Goal: Transaction & Acquisition: Purchase product/service

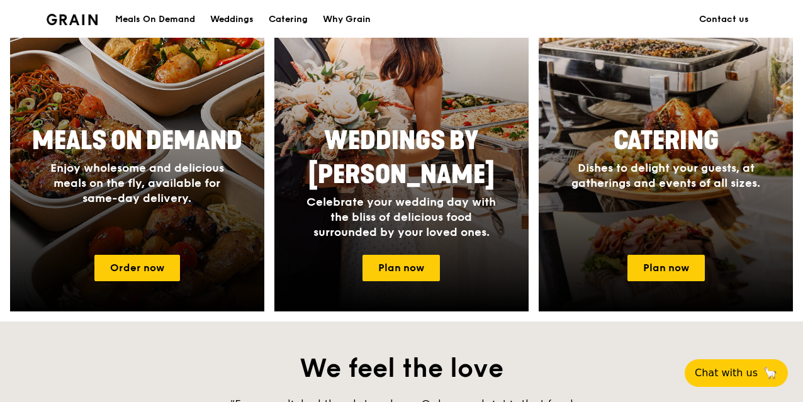
scroll to position [629, 0]
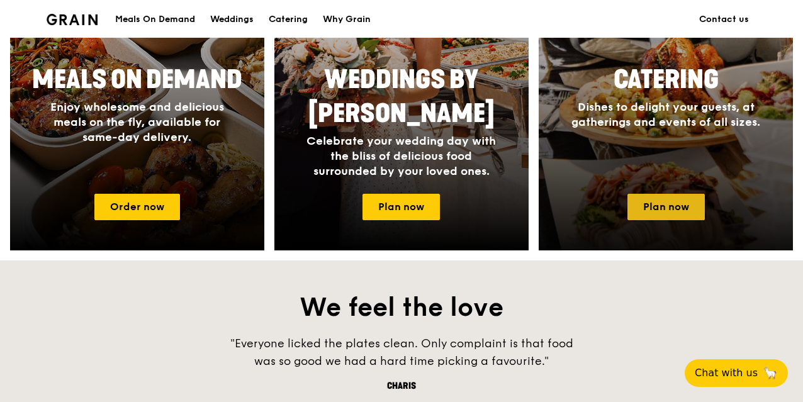
click at [646, 211] on link "Plan now" at bounding box center [665, 207] width 77 height 26
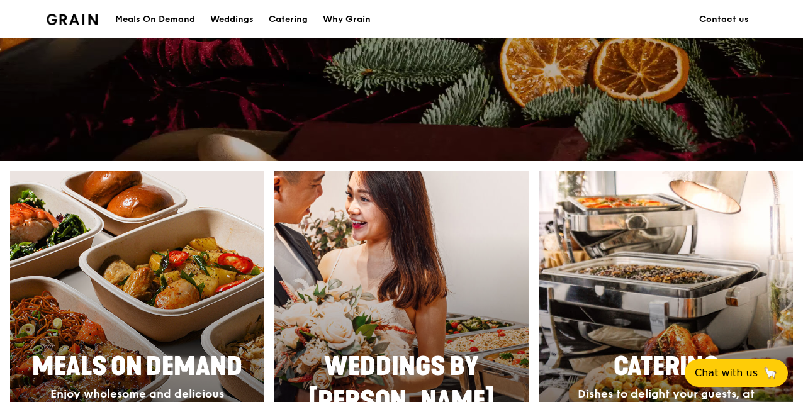
scroll to position [503, 0]
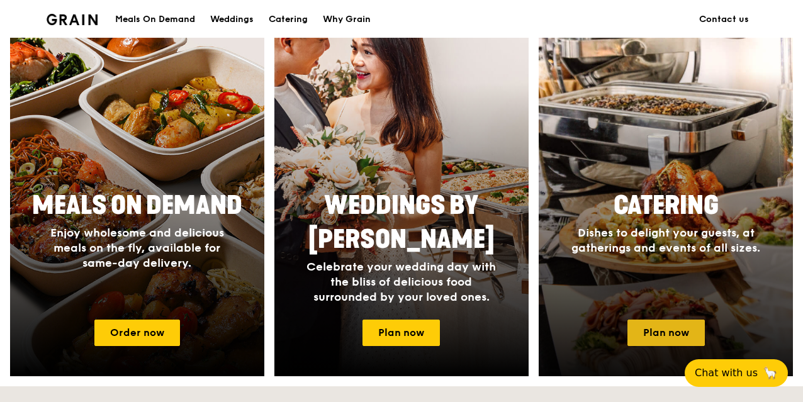
click at [660, 331] on link "Plan now" at bounding box center [665, 333] width 77 height 26
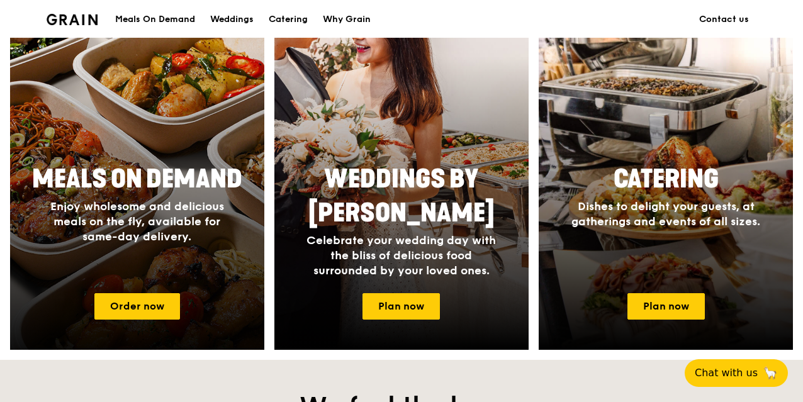
scroll to position [566, 0]
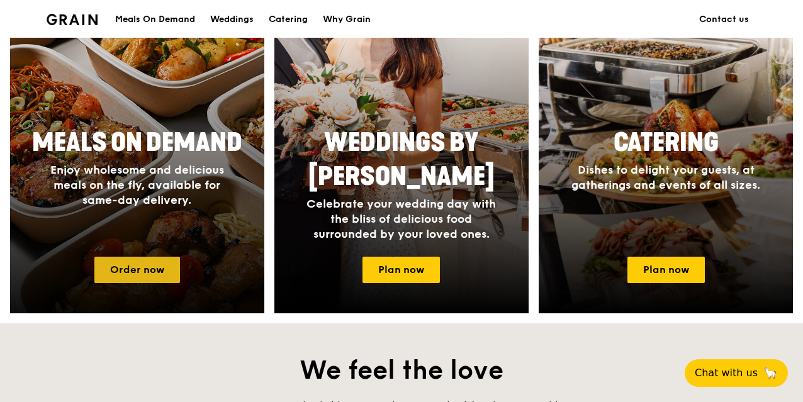
click at [148, 261] on link "Order now" at bounding box center [137, 270] width 86 height 26
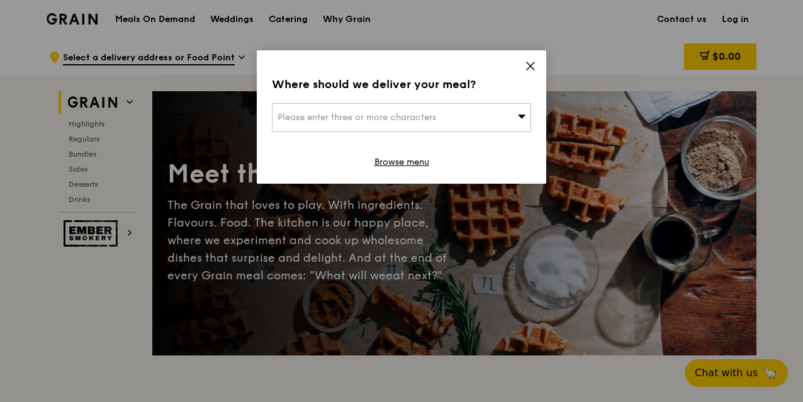
click at [531, 61] on icon at bounding box center [530, 65] width 11 height 11
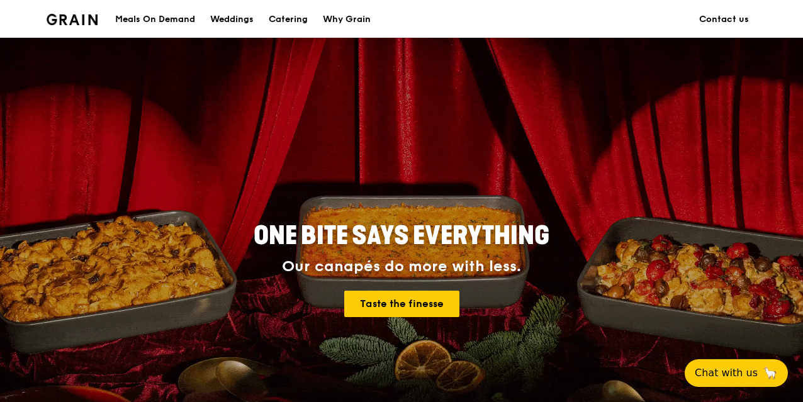
scroll to position [566, 0]
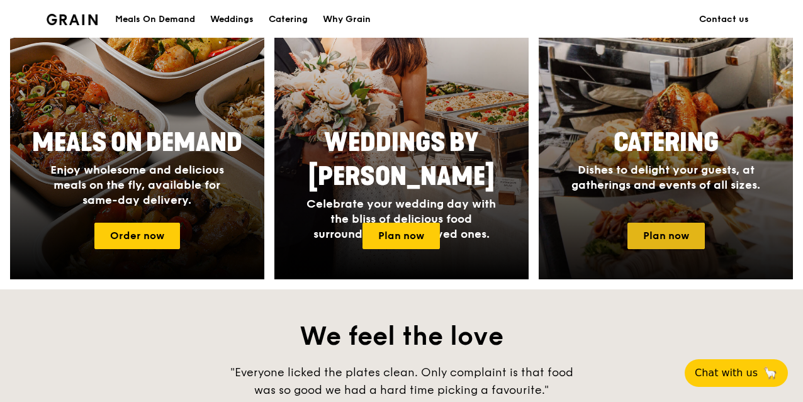
click at [658, 228] on link "Plan now" at bounding box center [665, 236] width 77 height 26
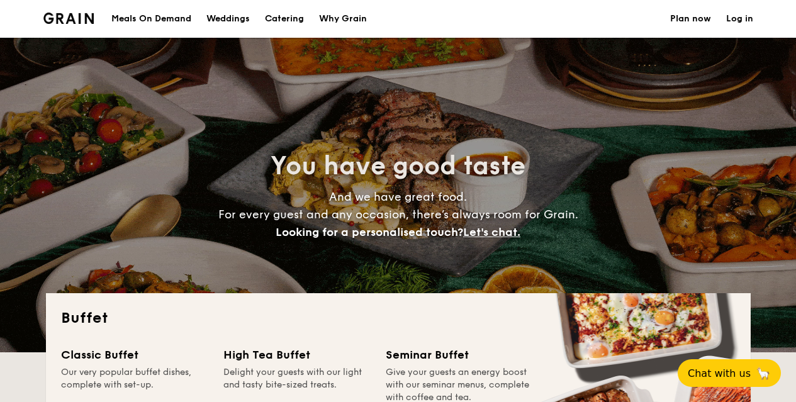
select select
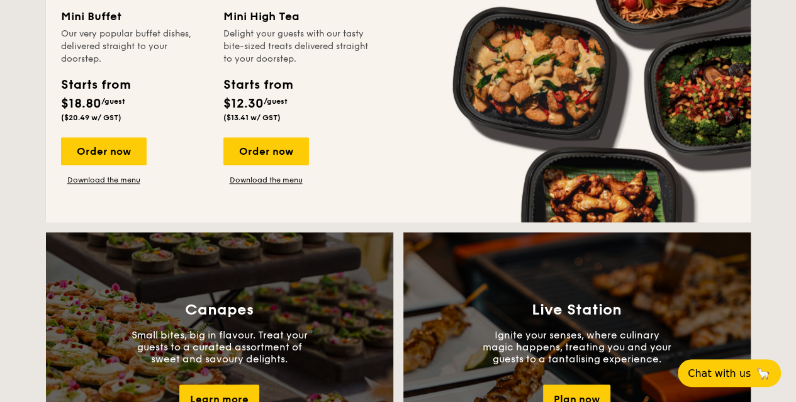
scroll to position [818, 0]
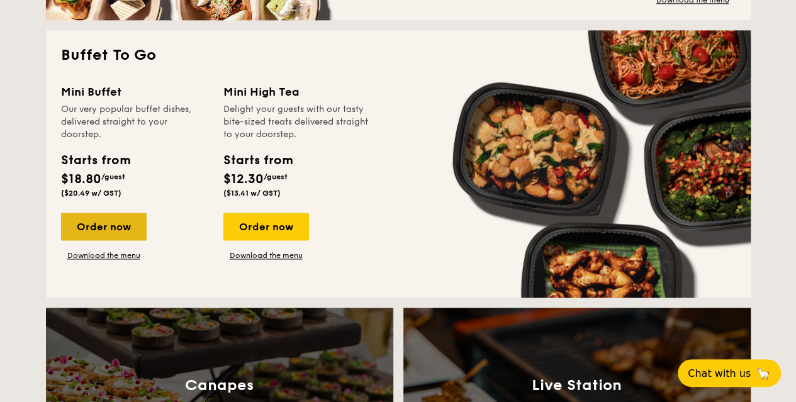
click at [128, 222] on div "Order now" at bounding box center [104, 227] width 86 height 28
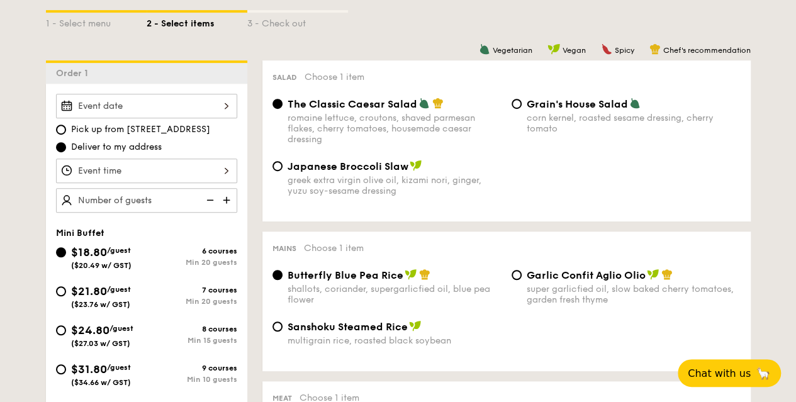
scroll to position [315, 0]
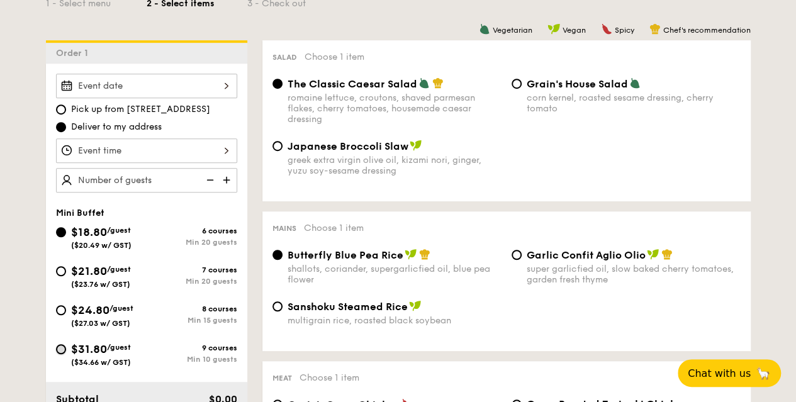
click at [62, 345] on input "$31.80 /guest ($34.66 w/ GST) 9 courses Min 10 guests" at bounding box center [61, 349] width 10 height 10
radio input "true"
radio input "false"
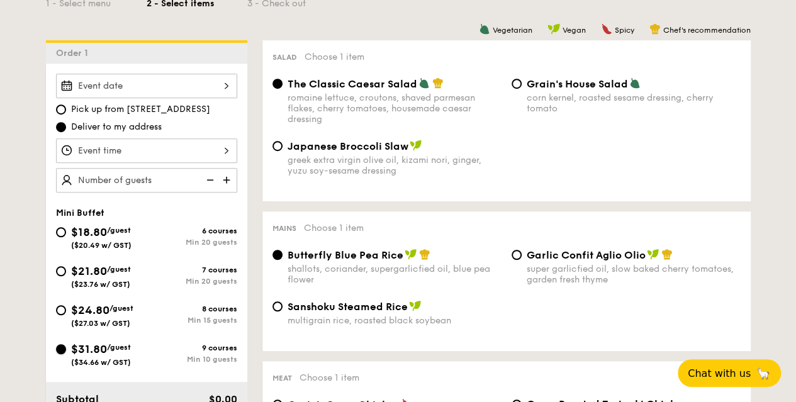
radio input "true"
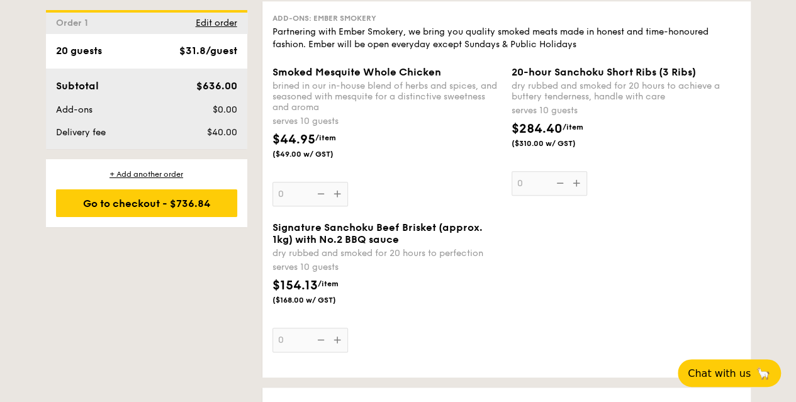
scroll to position [2935, 0]
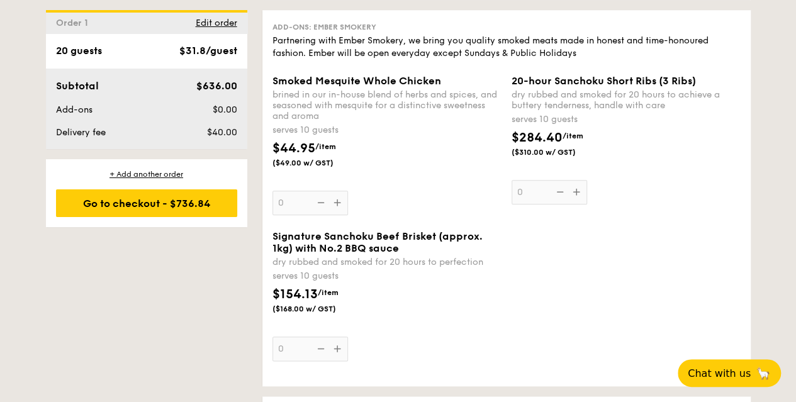
type input "20"
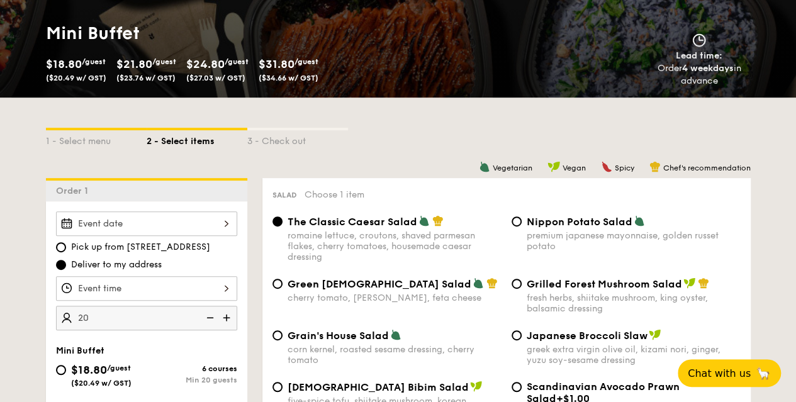
scroll to position [252, 0]
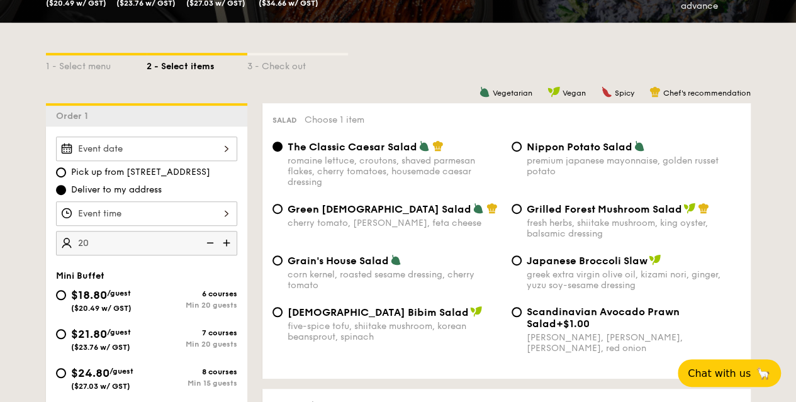
select select
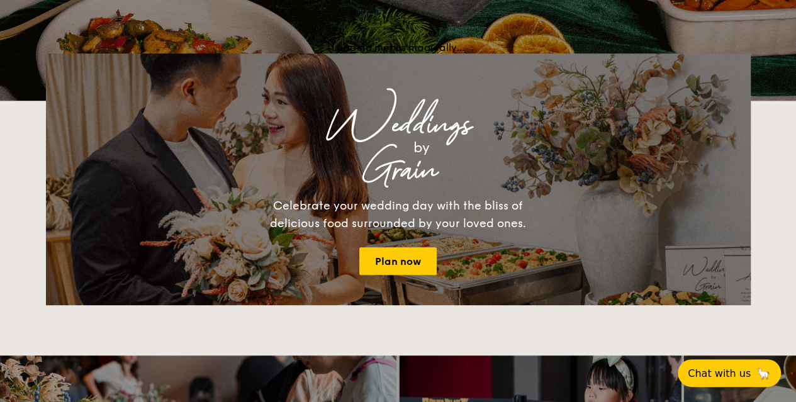
scroll to position [1915, 0]
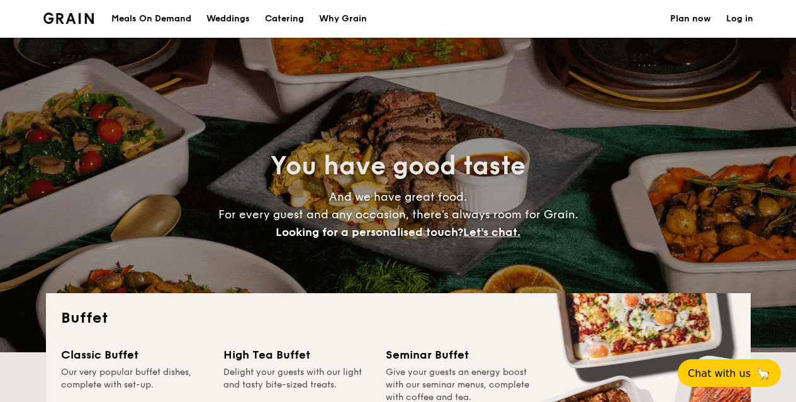
select select
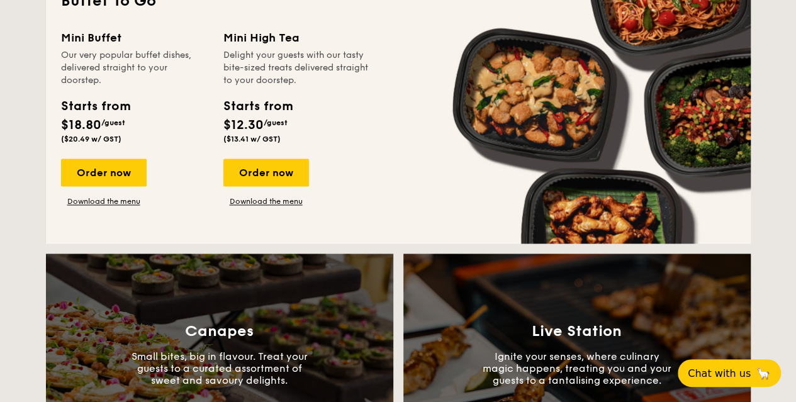
scroll to position [755, 0]
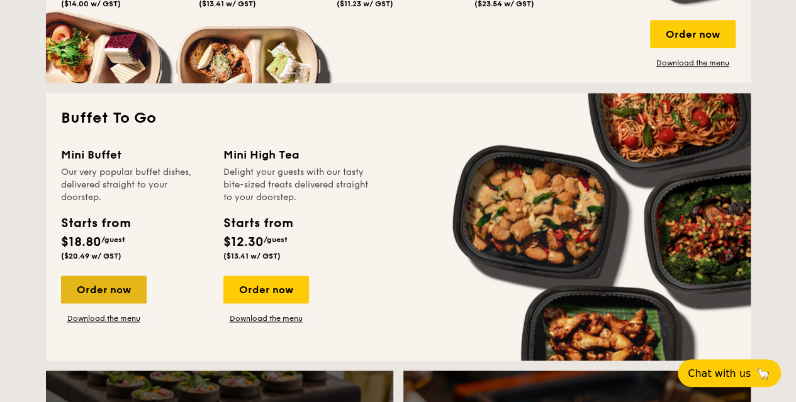
click at [114, 293] on div "Order now" at bounding box center [104, 290] width 86 height 28
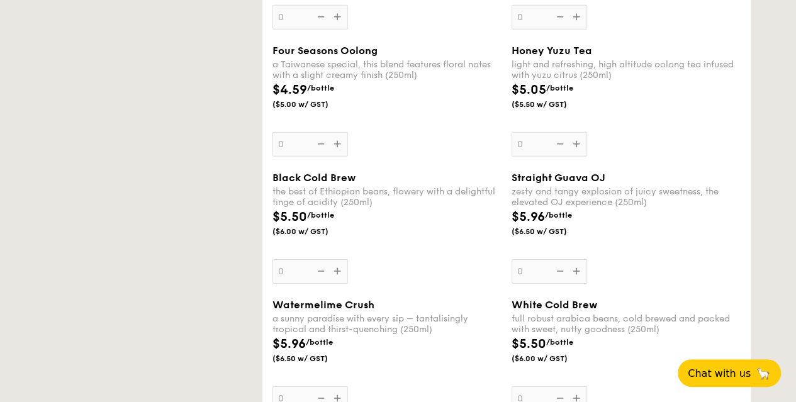
select select
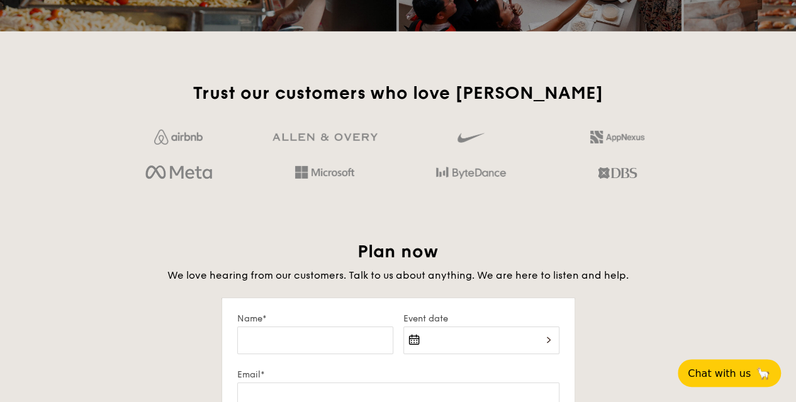
scroll to position [1978, 0]
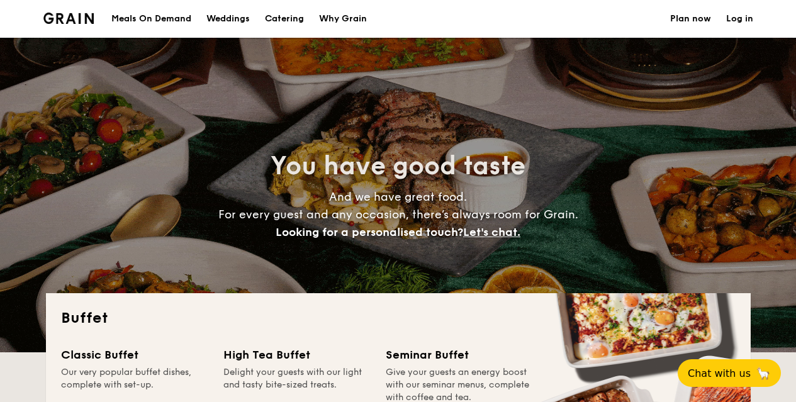
select select
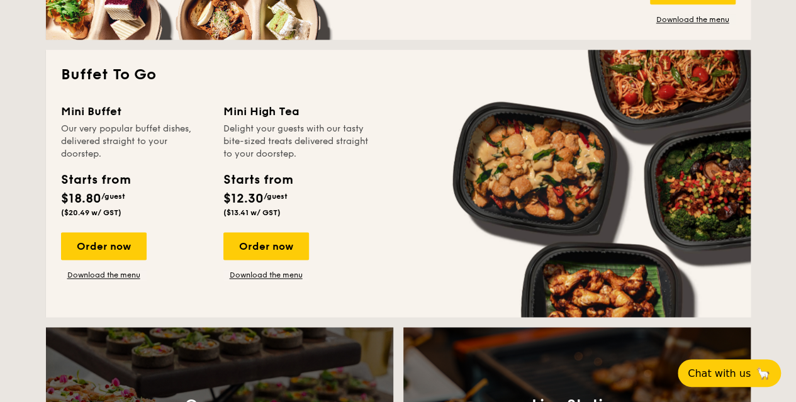
scroll to position [818, 0]
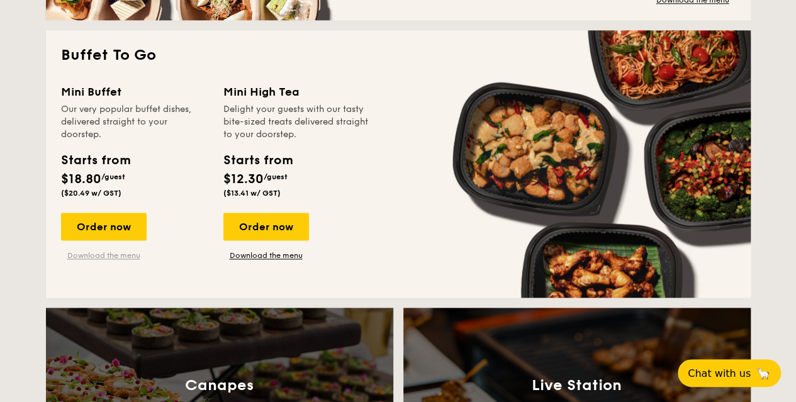
click at [125, 255] on link "Download the menu" at bounding box center [104, 255] width 86 height 10
click at [125, 223] on div "Order now" at bounding box center [104, 227] width 86 height 28
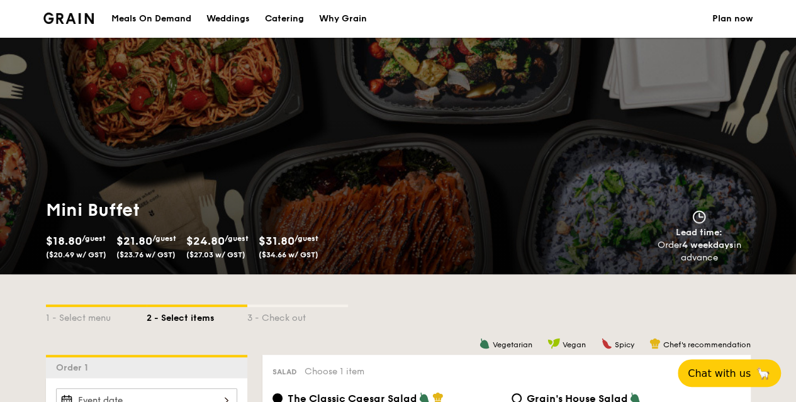
scroll to position [315, 0]
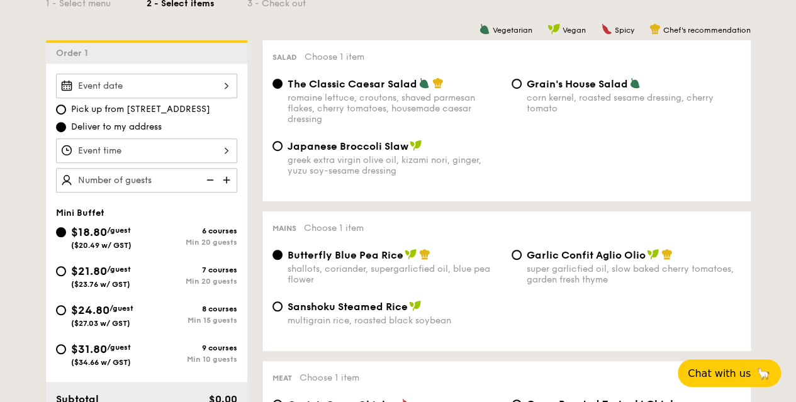
click at [93, 314] on span "$24.80" at bounding box center [90, 310] width 38 height 14
click at [66, 314] on input "$24.80 /guest ($27.03 w/ GST) 8 courses Min 15 guests" at bounding box center [61, 310] width 10 height 10
radio input "true"
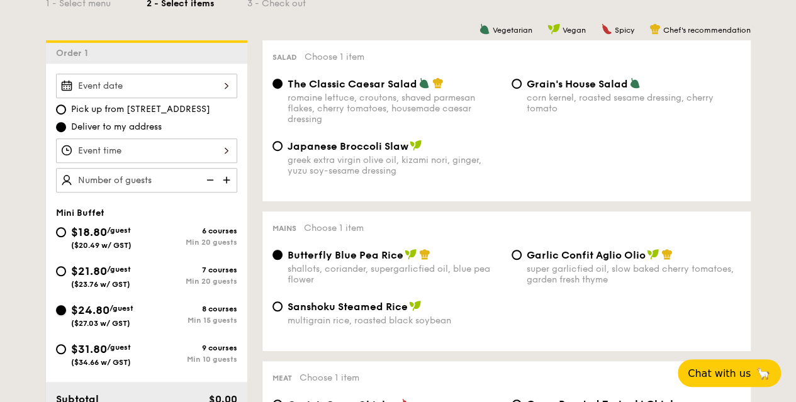
radio input "false"
radio input "true"
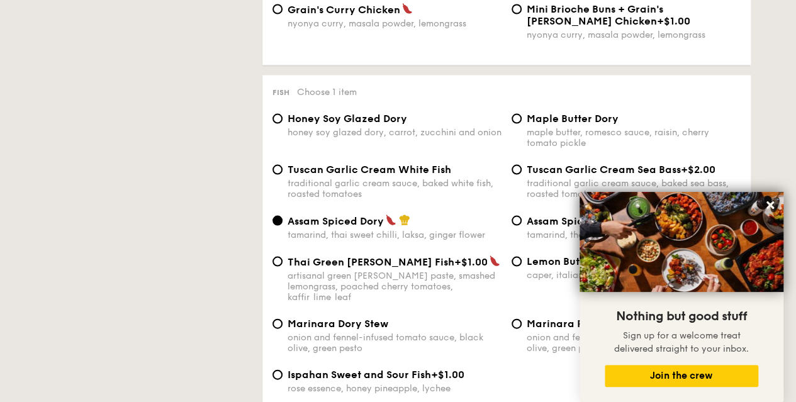
scroll to position [292, 0]
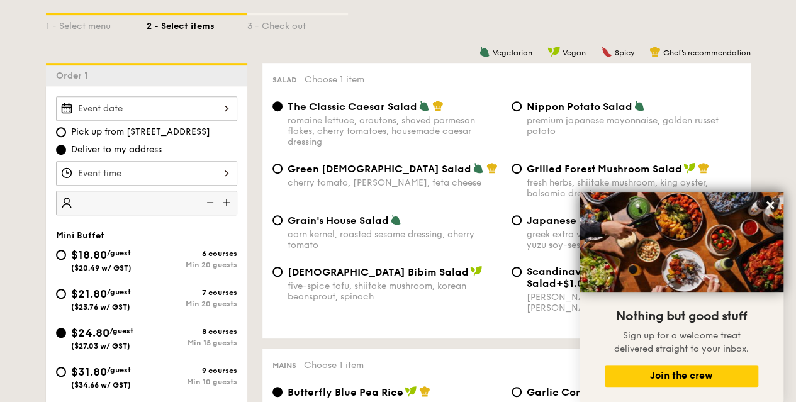
type input "20"
